Goal: Navigation & Orientation: Find specific page/section

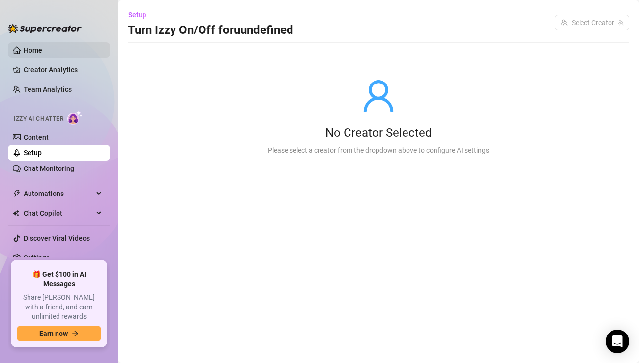
click at [30, 53] on link "Home" at bounding box center [33, 50] width 19 height 8
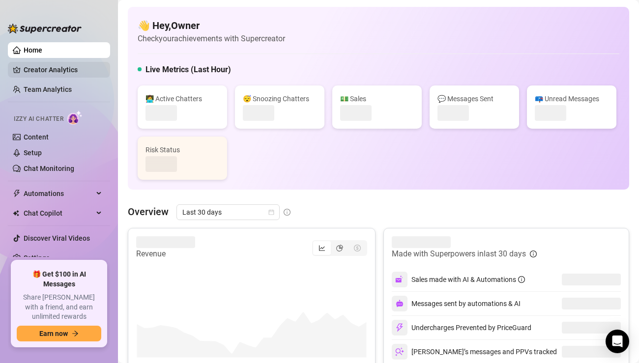
click at [34, 71] on link "Creator Analytics" at bounding box center [63, 70] width 79 height 16
